Goal: Task Accomplishment & Management: Use online tool/utility

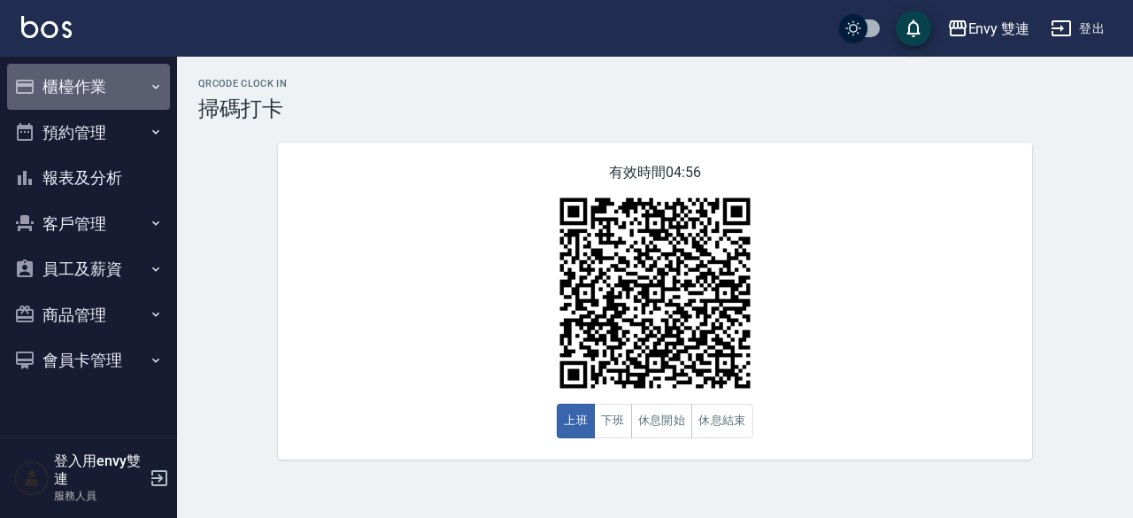
click at [65, 88] on button "櫃檯作業" at bounding box center [88, 87] width 163 height 46
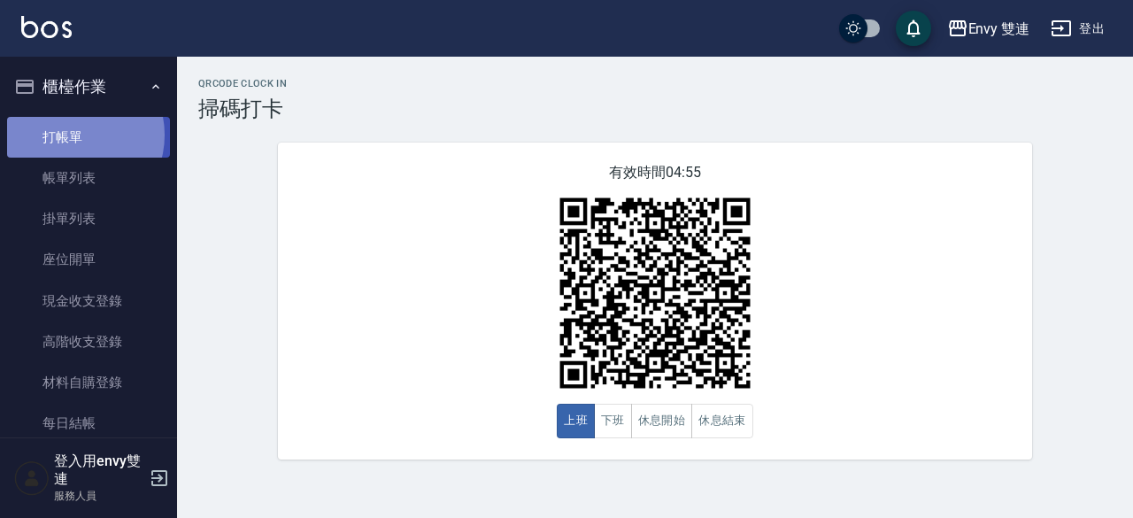
click at [74, 135] on link "打帳單" at bounding box center [88, 137] width 163 height 41
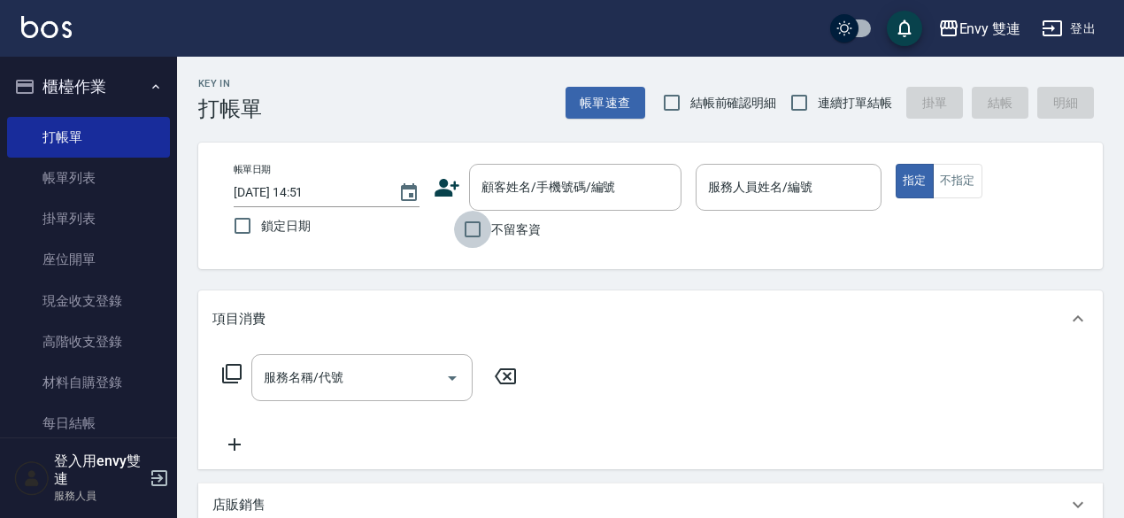
click at [481, 235] on input "不留客資" at bounding box center [472, 229] width 37 height 37
checkbox input "true"
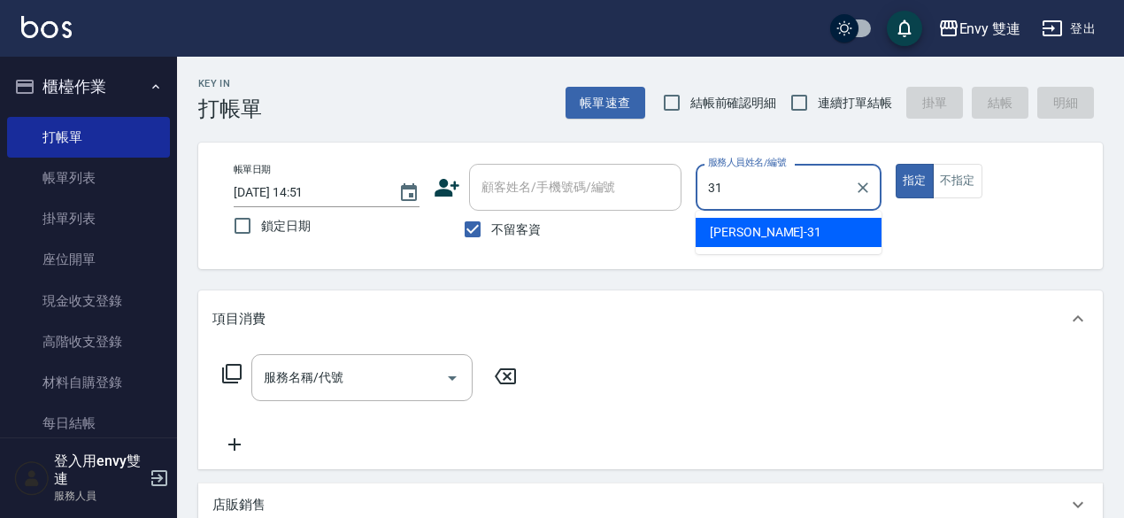
type input "Lina-31"
type button "true"
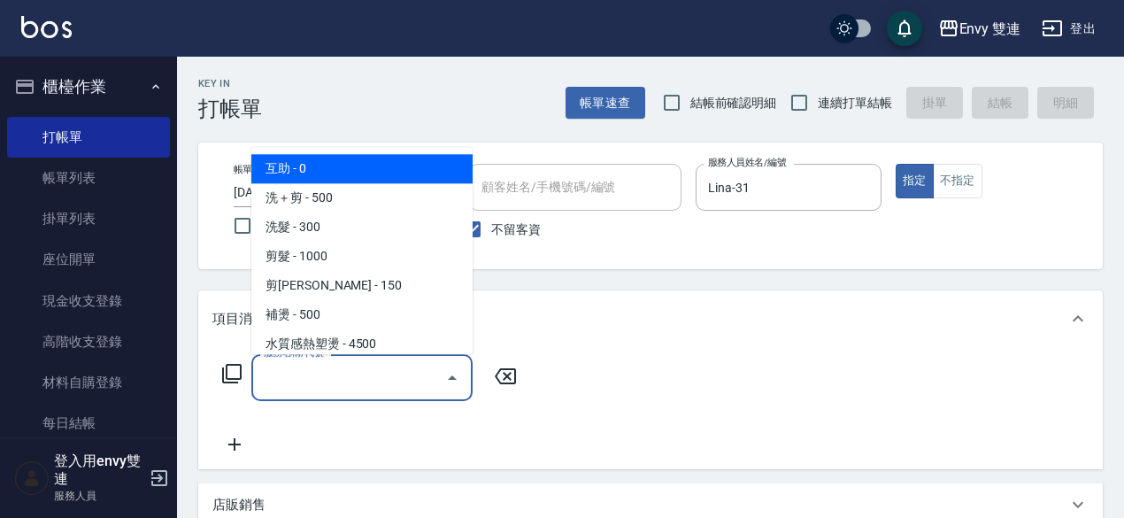
click at [432, 377] on input "服務名稱/代號" at bounding box center [348, 377] width 179 height 31
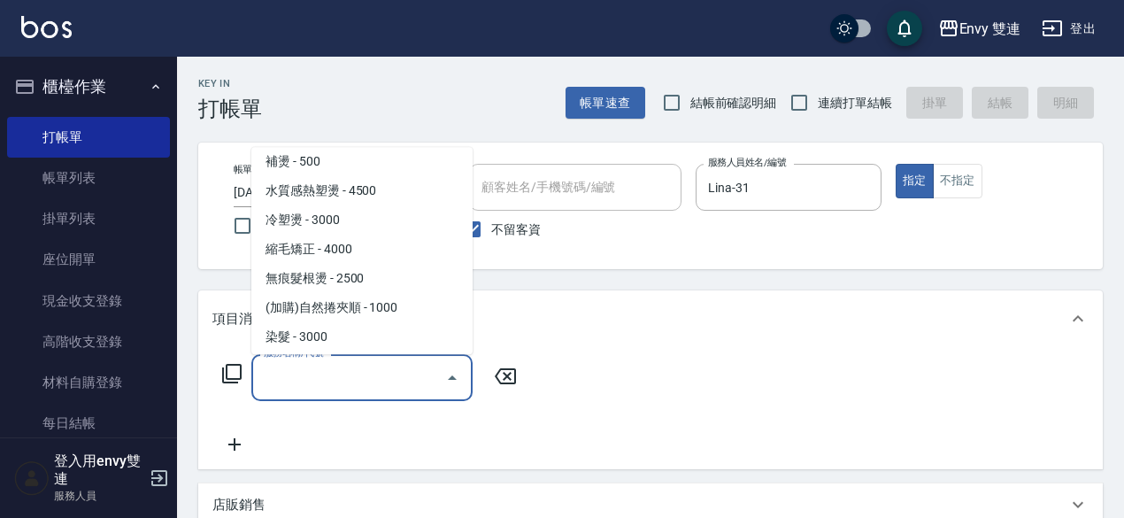
scroll to position [154, 0]
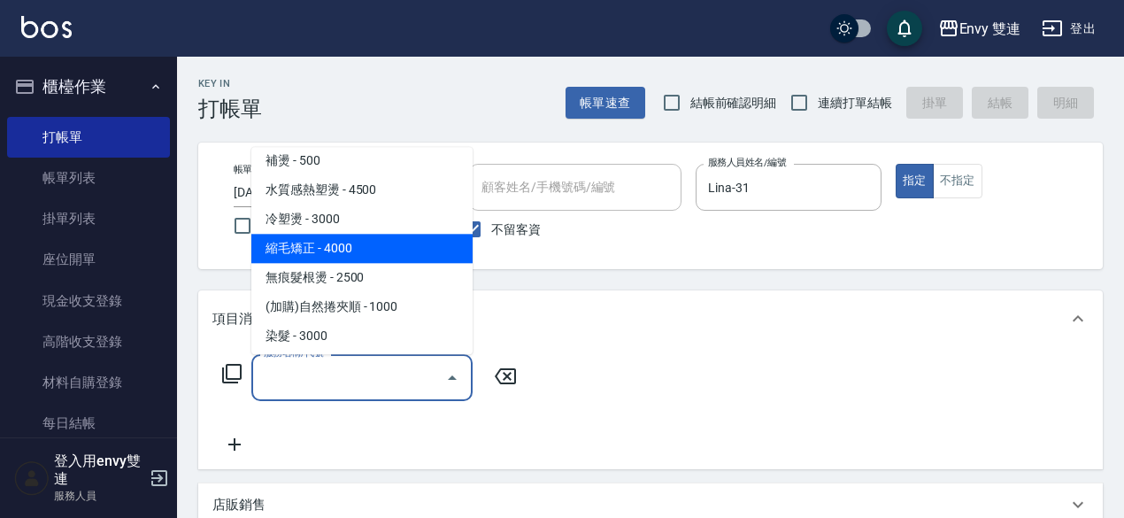
click at [384, 245] on span "縮毛矯正 - 4000" at bounding box center [361, 248] width 221 height 29
type input "縮毛矯正 (304)"
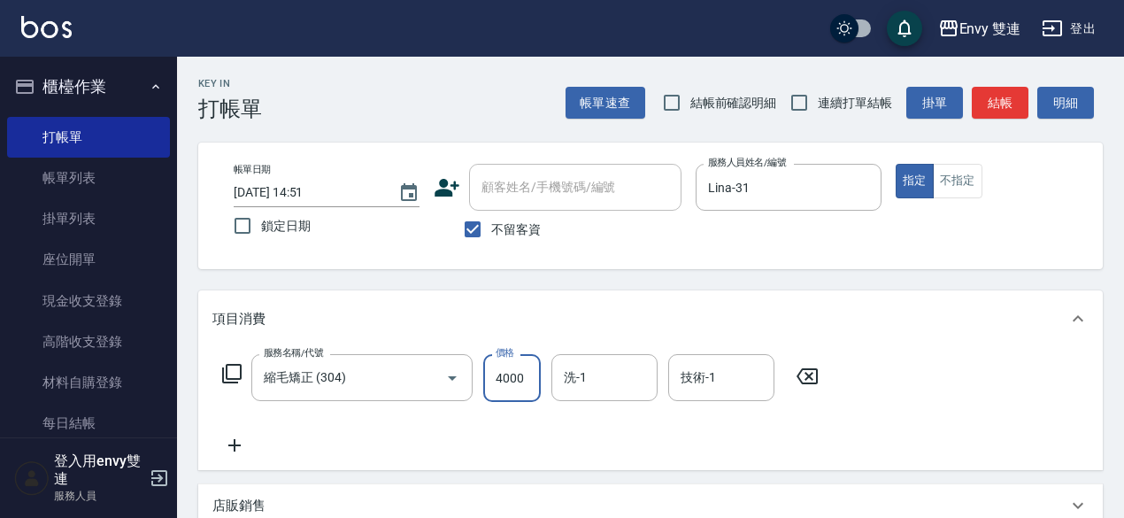
click at [504, 380] on input "4000" at bounding box center [512, 378] width 58 height 48
type input "1100"
click at [239, 447] on icon at bounding box center [234, 445] width 44 height 21
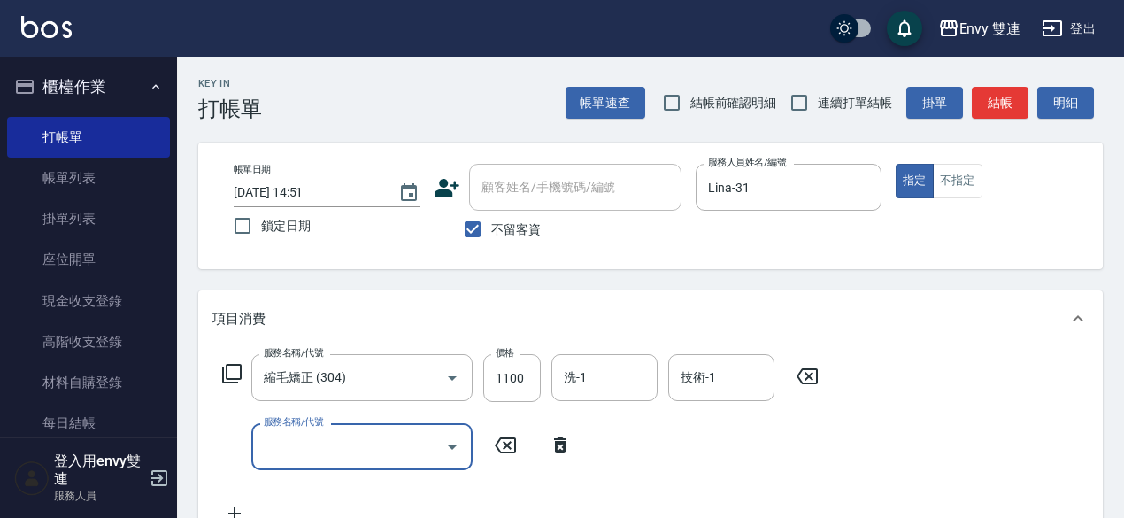
click at [276, 440] on input "服務名稱/代號" at bounding box center [348, 446] width 179 height 31
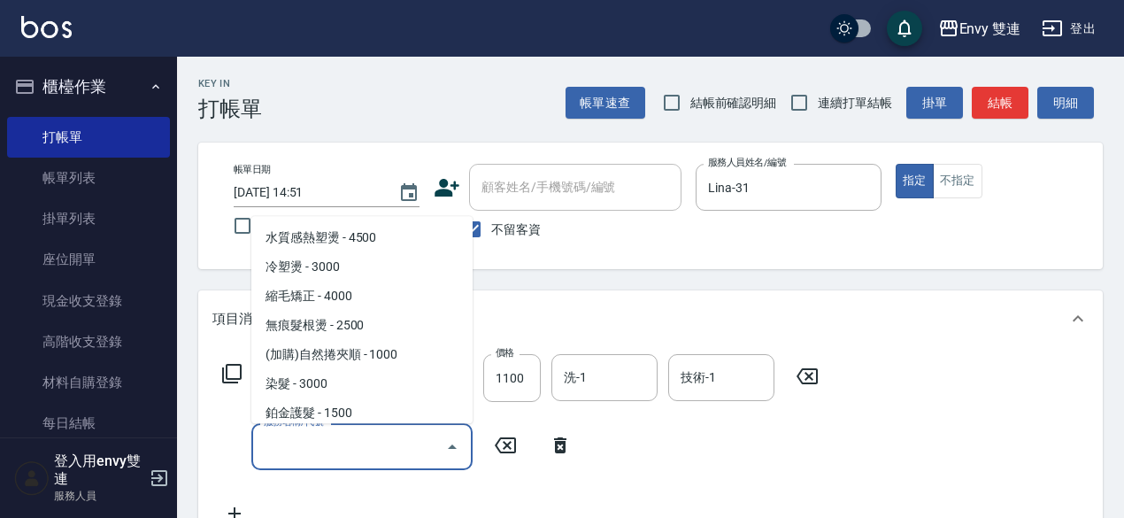
scroll to position [176, 0]
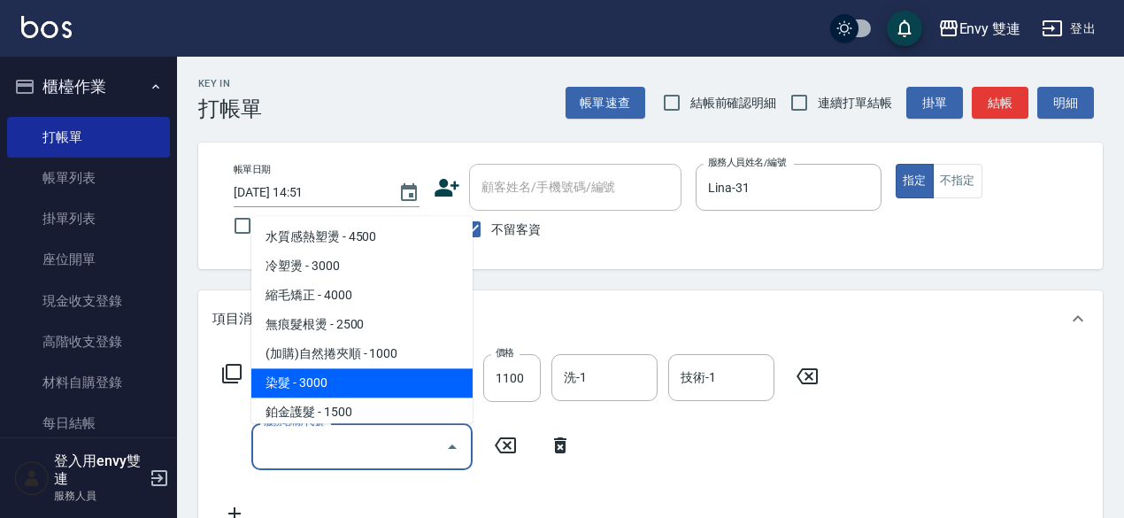
click at [340, 388] on span "染髮 - 3000" at bounding box center [361, 382] width 221 height 29
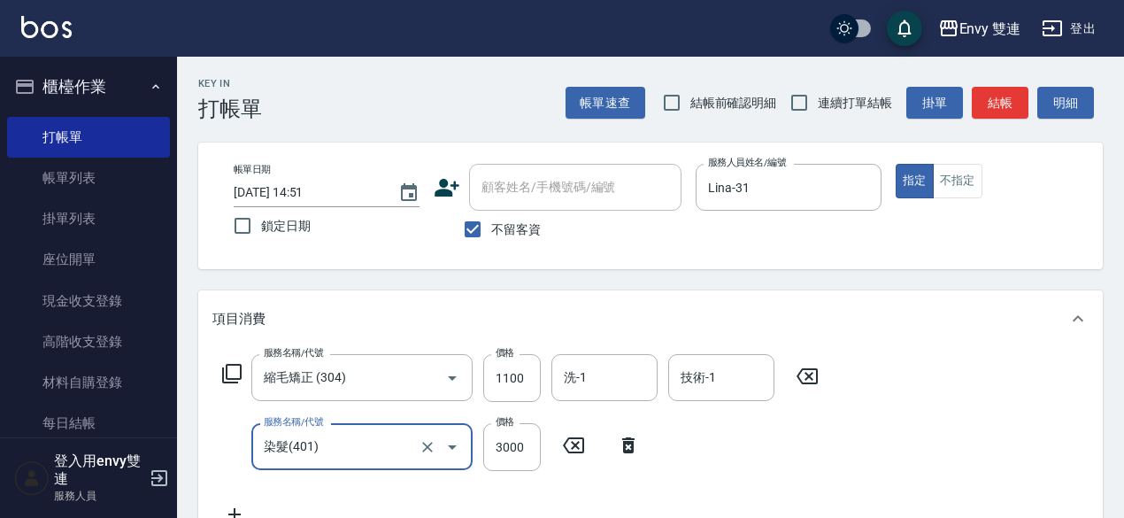
type input "染髮(401)"
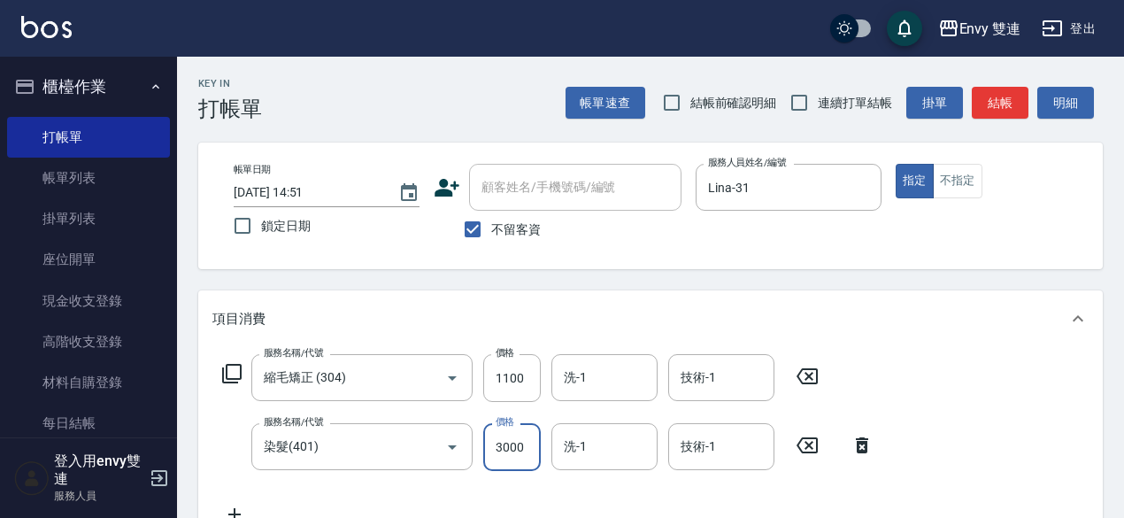
click at [527, 450] on input "3000" at bounding box center [512, 447] width 58 height 48
type input "900"
click at [901, 435] on div "服務名稱/代號 縮毛矯正 (304) 服務名稱/代號 價格 1100 價格 洗-1 洗-1 技術-1 技術-1 服務名稱/代號 染髮(401) 服務名稱/代號…" at bounding box center [650, 443] width 905 height 192
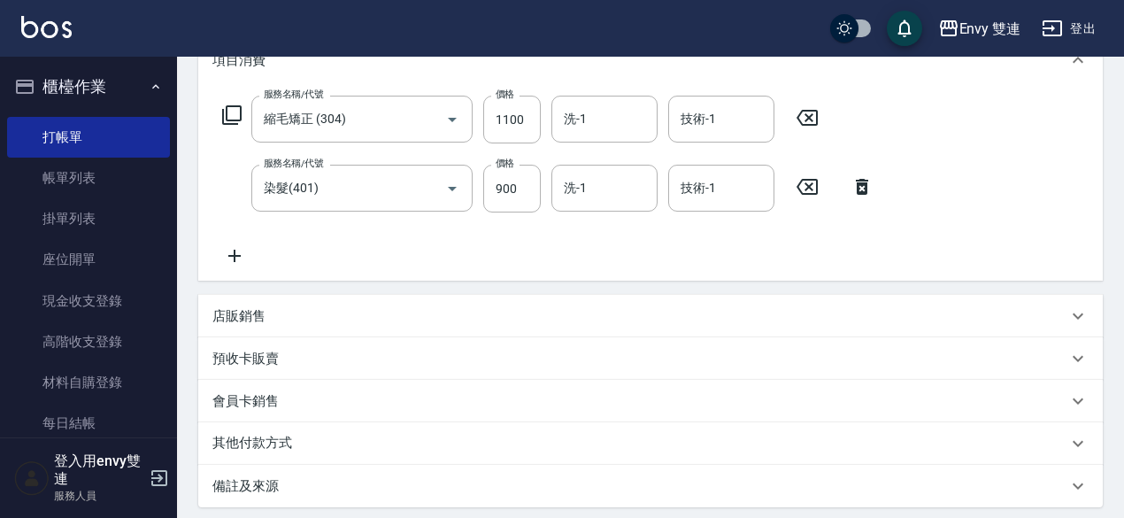
scroll to position [446, 0]
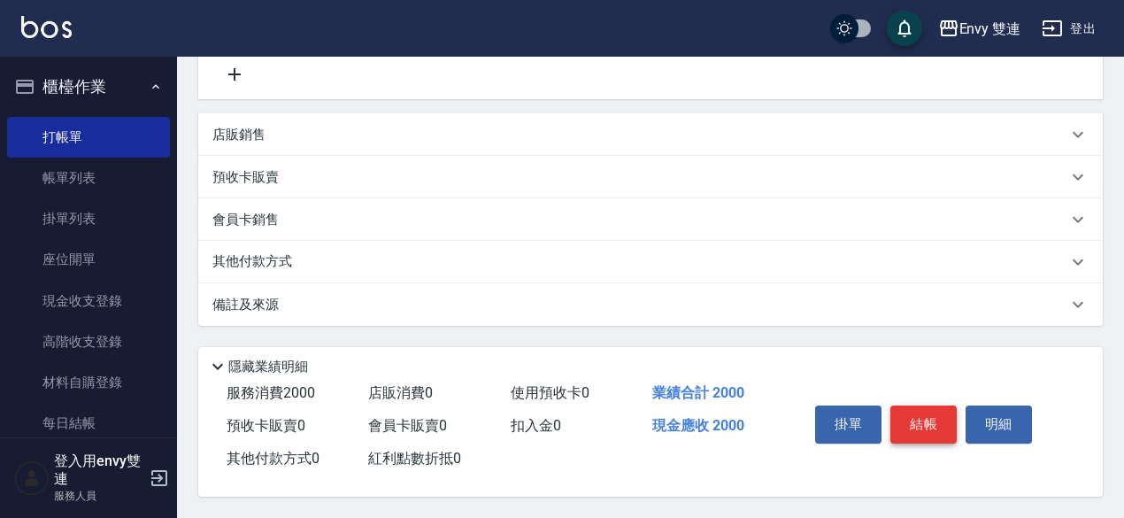
click at [912, 427] on button "結帳" at bounding box center [923, 423] width 66 height 37
